Goal: Task Accomplishment & Management: Manage account settings

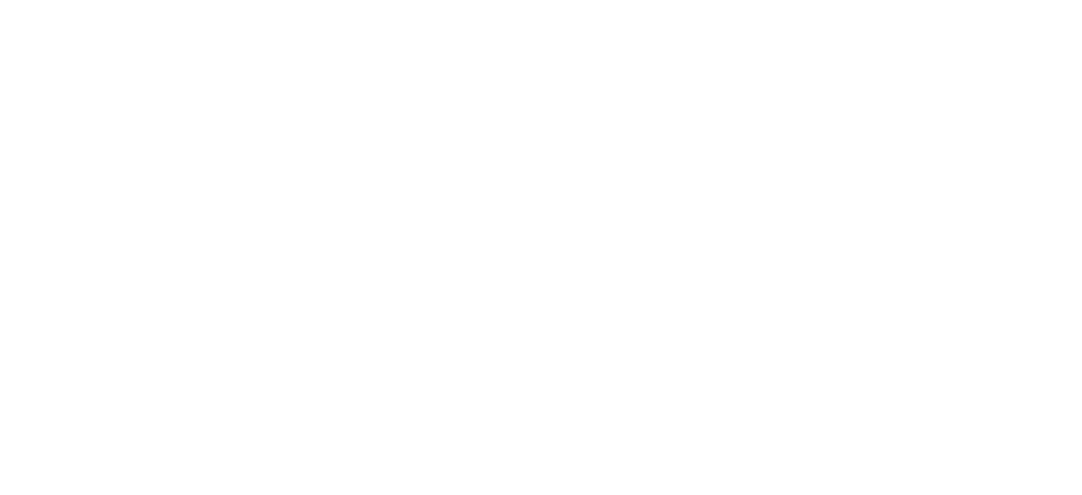
click at [247, 191] on body at bounding box center [541, 247] width 1082 height 495
click at [238, 204] on body at bounding box center [541, 247] width 1082 height 495
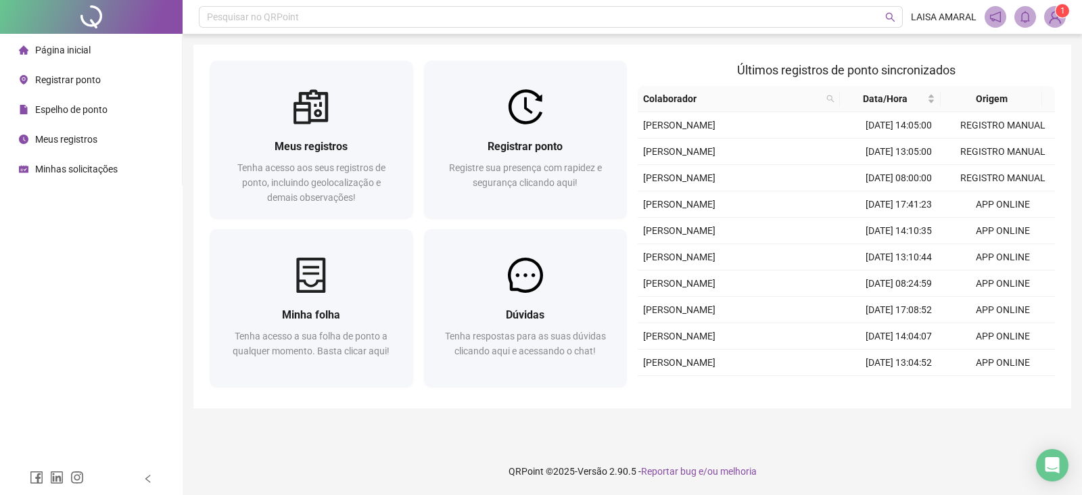
click at [1053, 13] on img at bounding box center [1054, 17] width 20 height 20
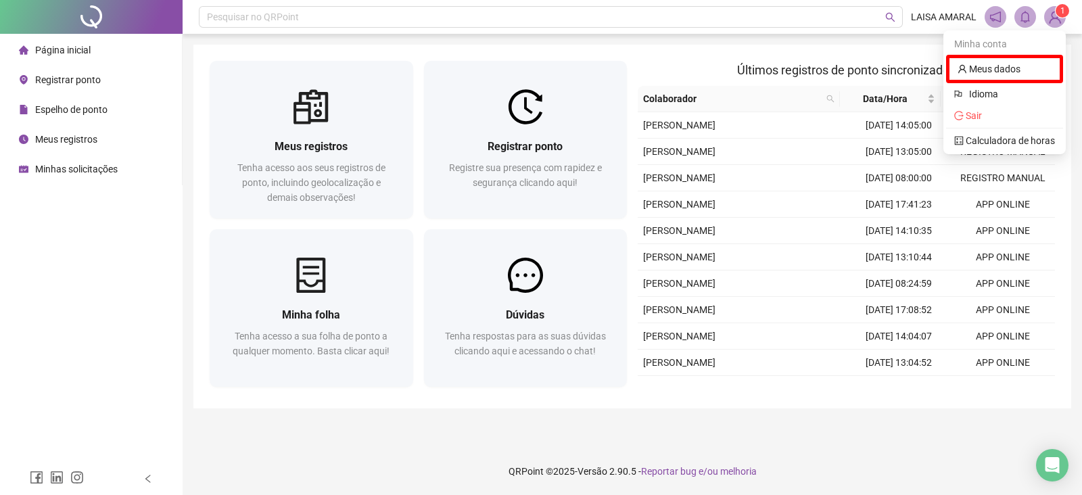
click at [996, 20] on icon "notification" at bounding box center [995, 16] width 11 height 11
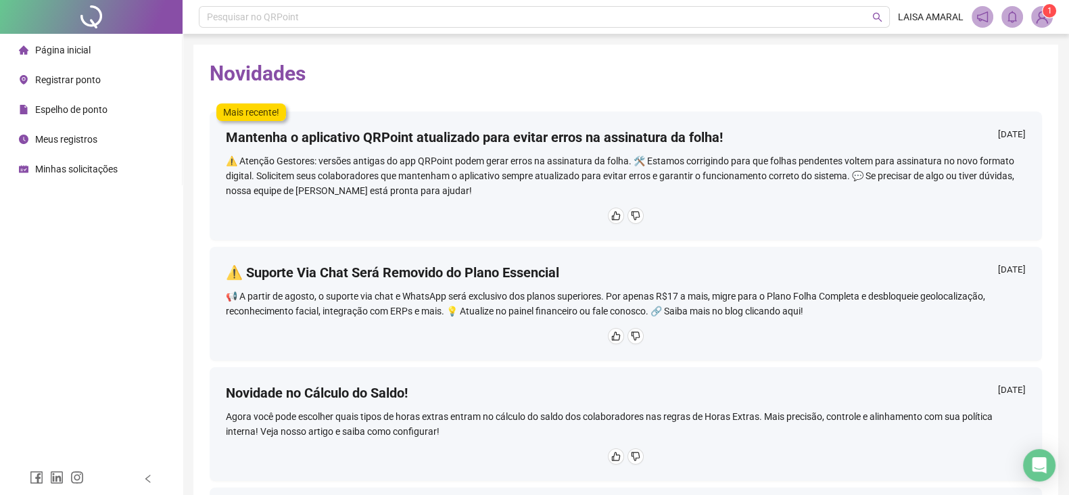
click at [90, 55] on li "Página inicial" at bounding box center [91, 50] width 176 height 27
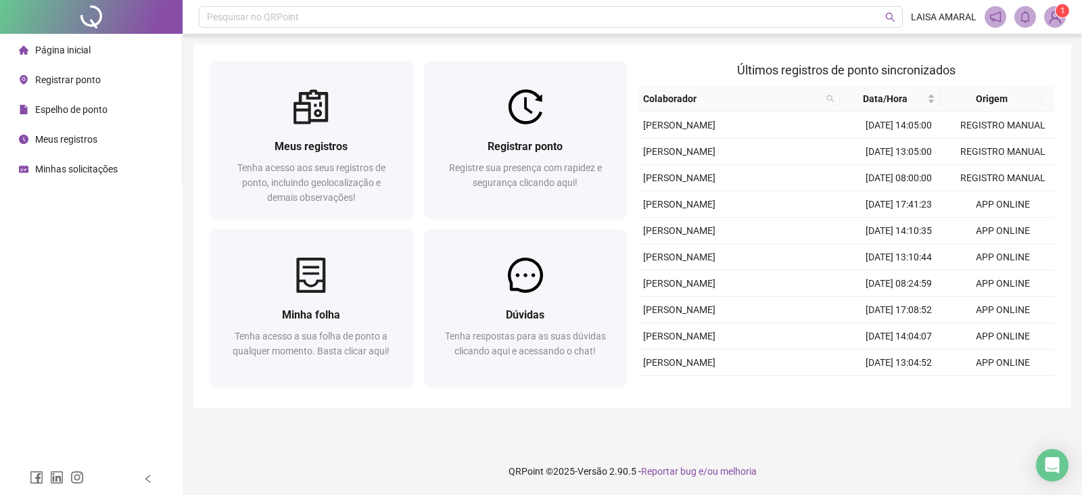
click at [95, 79] on span "Registrar ponto" at bounding box center [68, 79] width 66 height 11
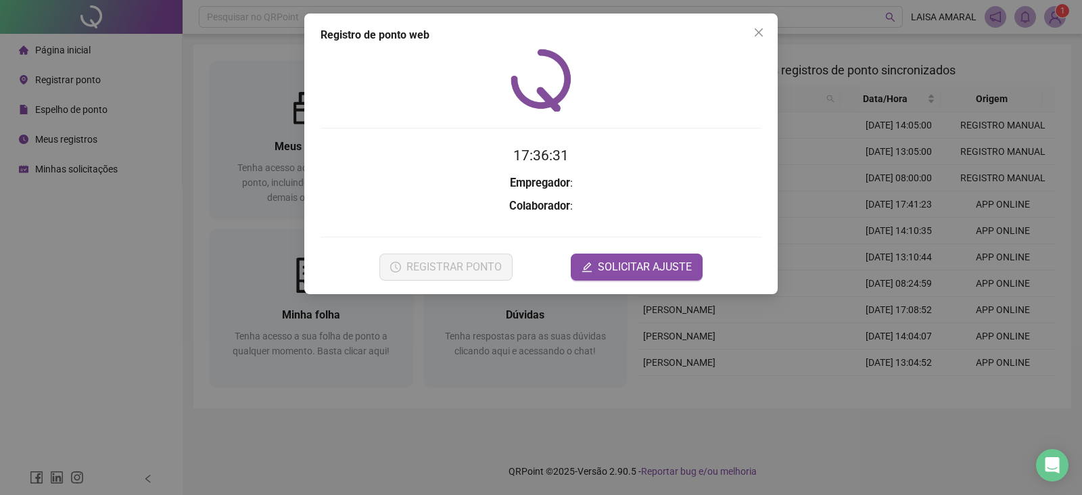
click at [158, 180] on div "Registro de ponto web 17:36:31 Empregador : Colaborador : REGISTRAR PONTO SOLIC…" at bounding box center [541, 247] width 1082 height 495
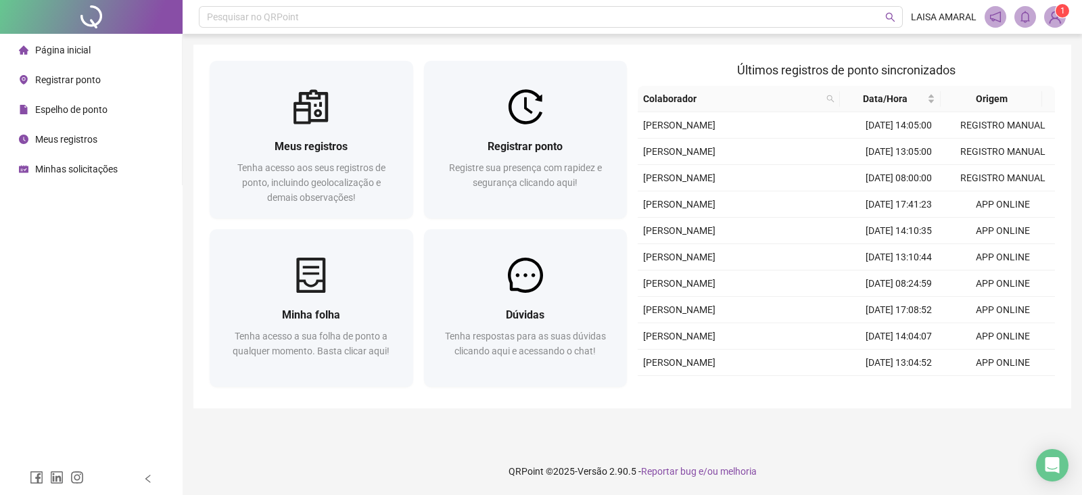
click at [80, 135] on span "Meus registros" at bounding box center [66, 139] width 62 height 11
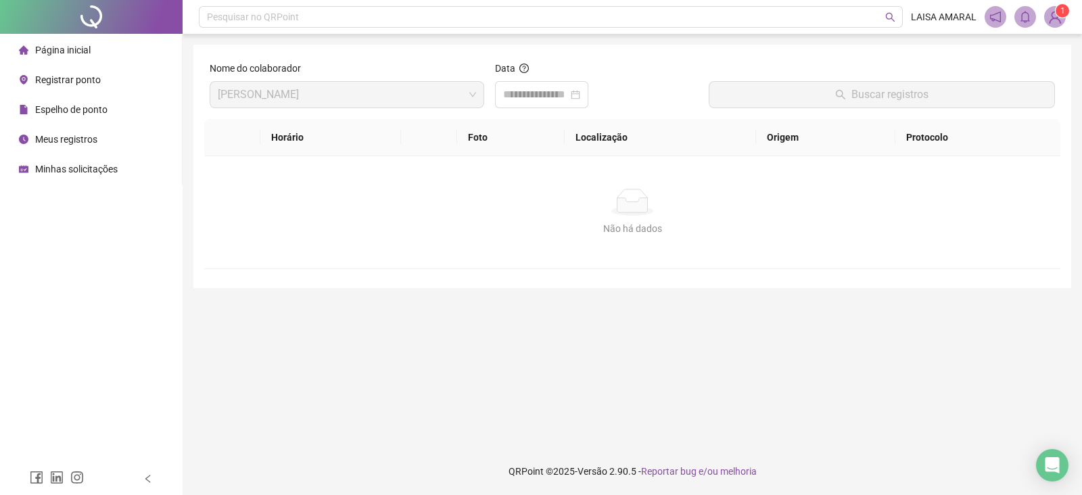
click at [99, 175] on div "Minhas solicitações" at bounding box center [68, 168] width 99 height 27
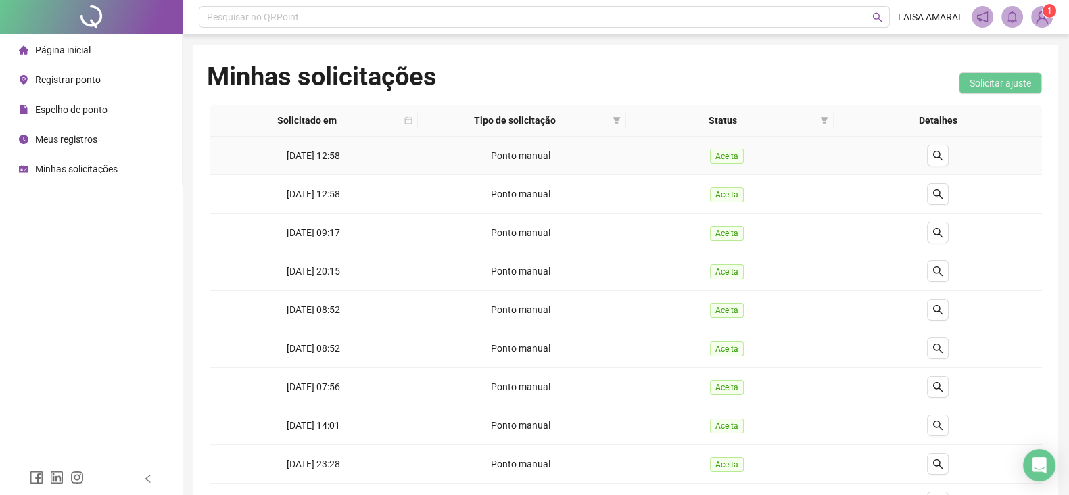
click at [811, 166] on td "Aceita" at bounding box center [730, 156] width 208 height 39
click at [717, 151] on span "Aceita" at bounding box center [727, 156] width 34 height 15
click at [629, 151] on td "Aceita" at bounding box center [730, 156] width 208 height 39
click at [480, 152] on div "Ponto manual" at bounding box center [521, 155] width 197 height 15
click at [610, 118] on span at bounding box center [617, 120] width 14 height 20
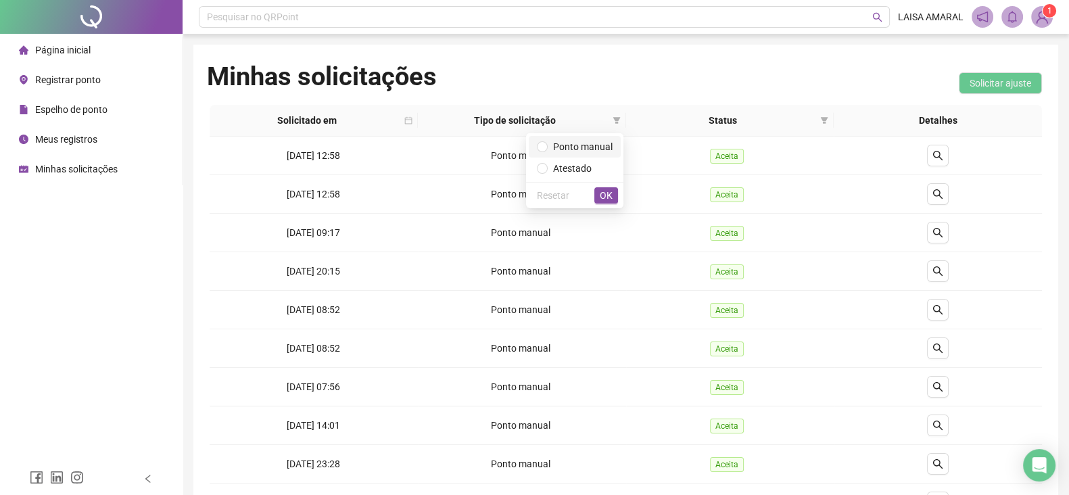
click at [596, 152] on span "Ponto manual" at bounding box center [582, 146] width 59 height 11
click at [615, 204] on div "Resetar OK" at bounding box center [574, 195] width 97 height 26
click at [612, 193] on button "OK" at bounding box center [606, 195] width 24 height 16
click at [544, 159] on span "Ponto manual" at bounding box center [520, 155] width 59 height 11
click at [953, 153] on div at bounding box center [937, 156] width 197 height 22
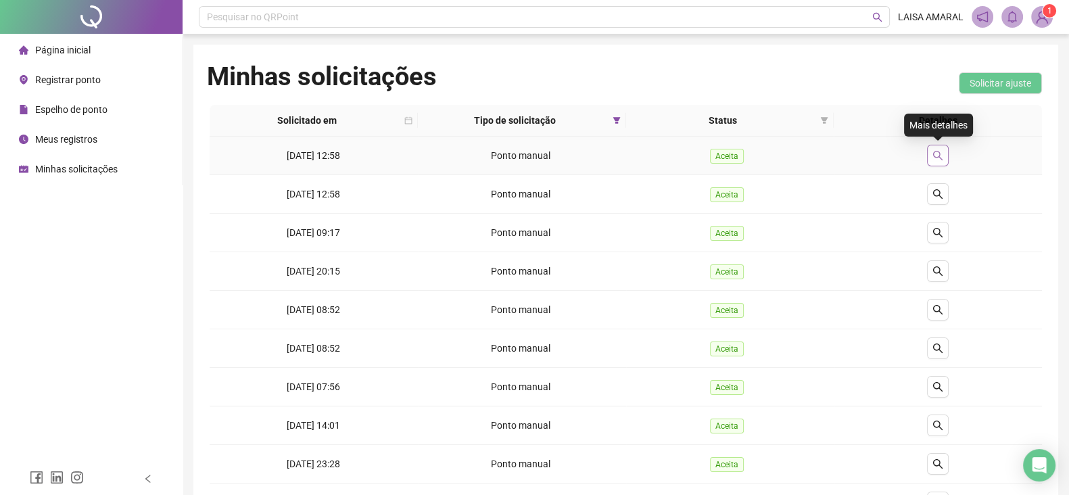
click at [930, 164] on button "button" at bounding box center [938, 156] width 22 height 22
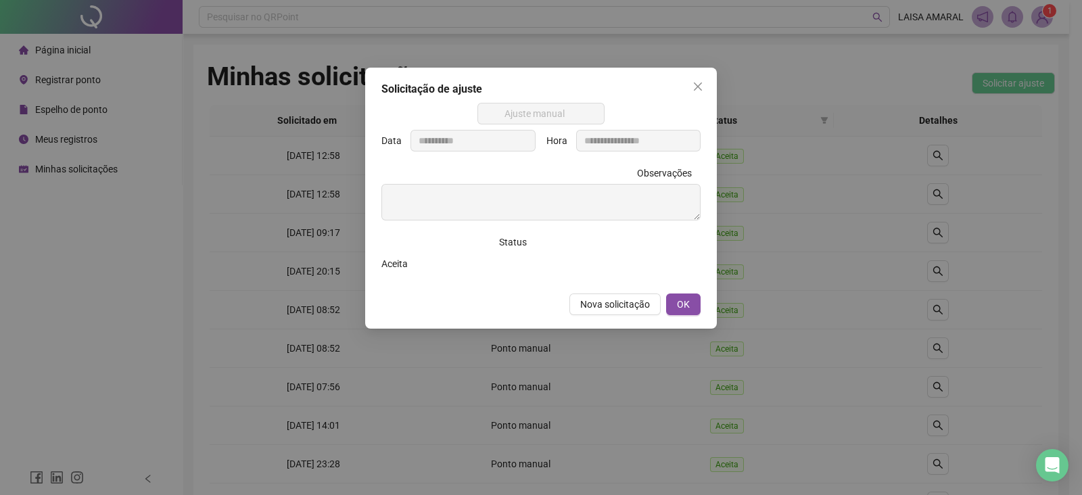
click at [872, 147] on div "**********" at bounding box center [541, 247] width 1082 height 495
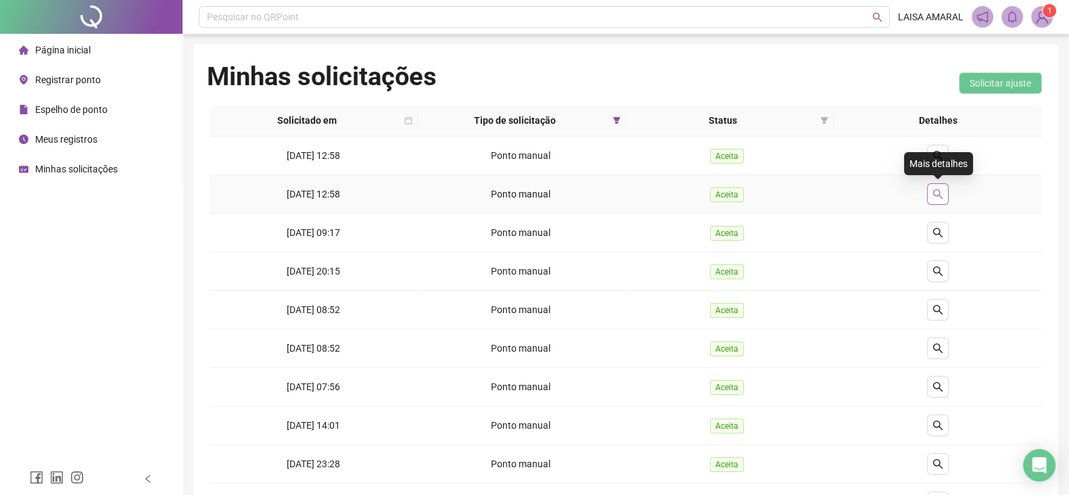
click at [944, 198] on button "button" at bounding box center [938, 194] width 22 height 22
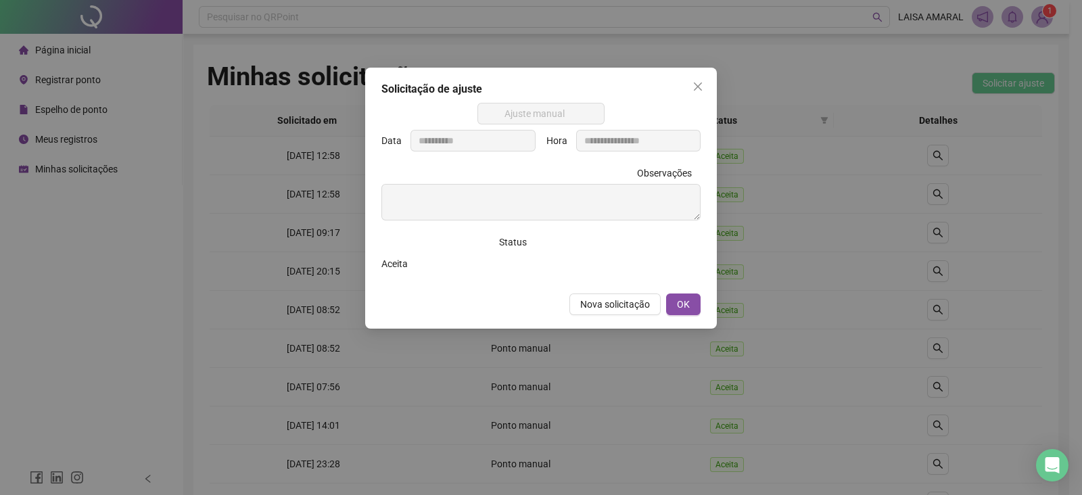
click at [828, 201] on div "**********" at bounding box center [541, 247] width 1082 height 495
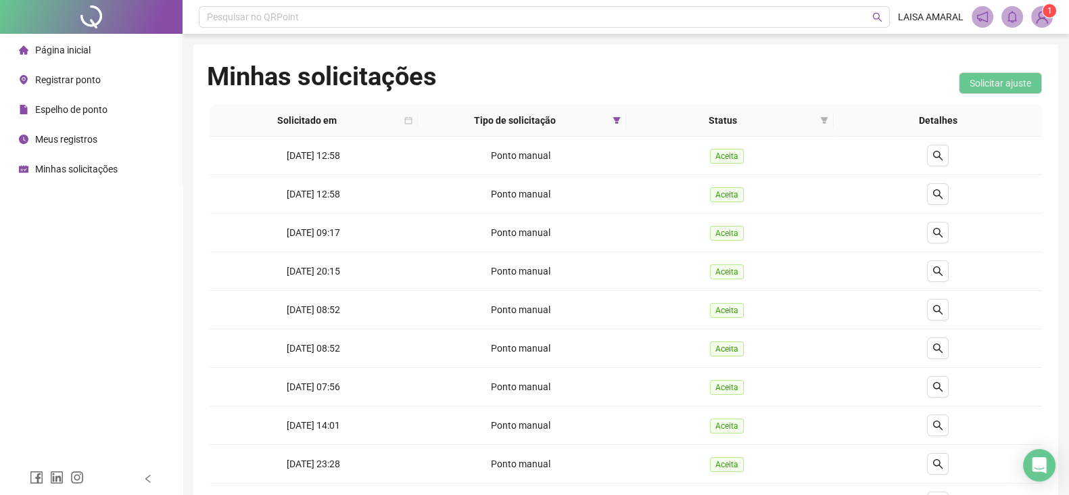
click at [80, 62] on div "Página inicial" at bounding box center [55, 50] width 72 height 27
